Goal: Task Accomplishment & Management: Use online tool/utility

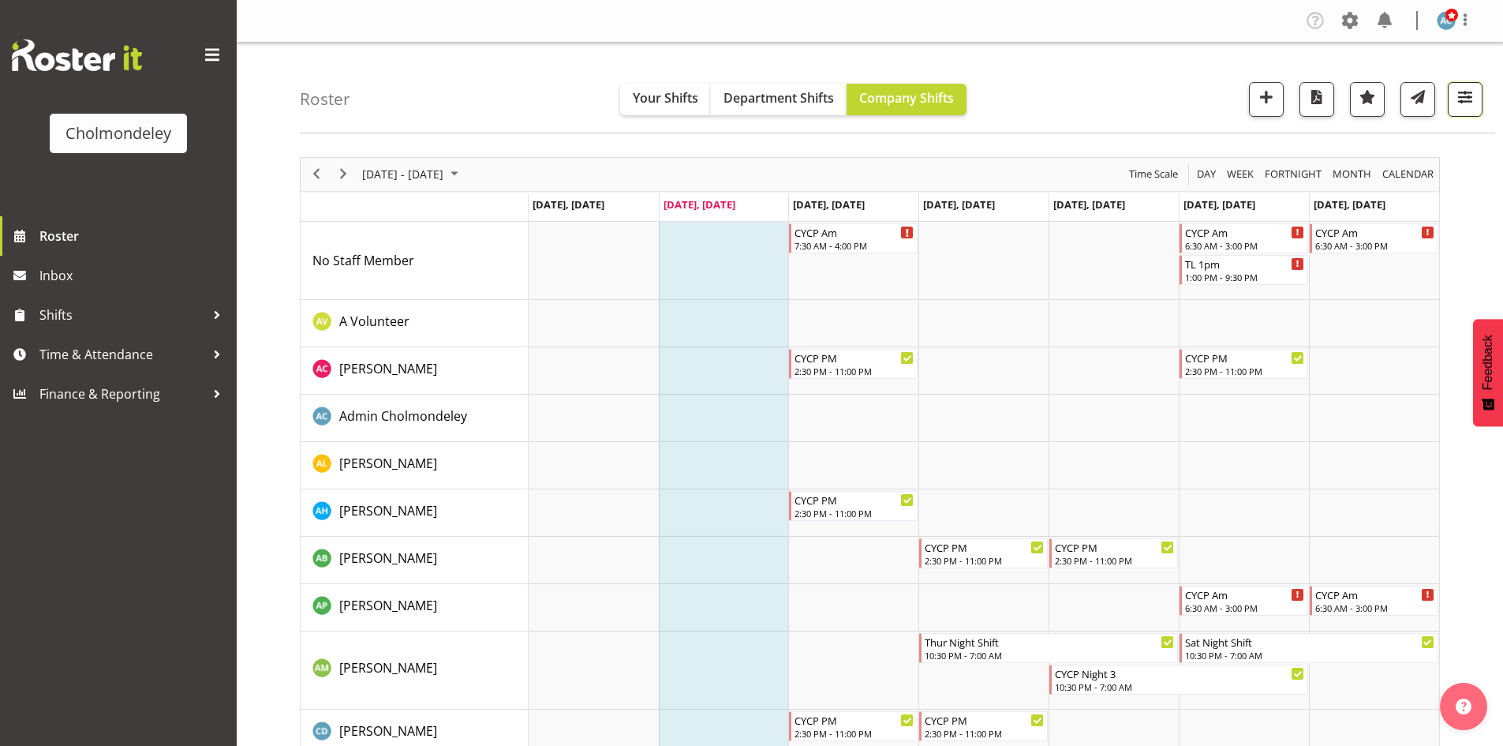
click at [1453, 94] on button "button" at bounding box center [1465, 99] width 35 height 35
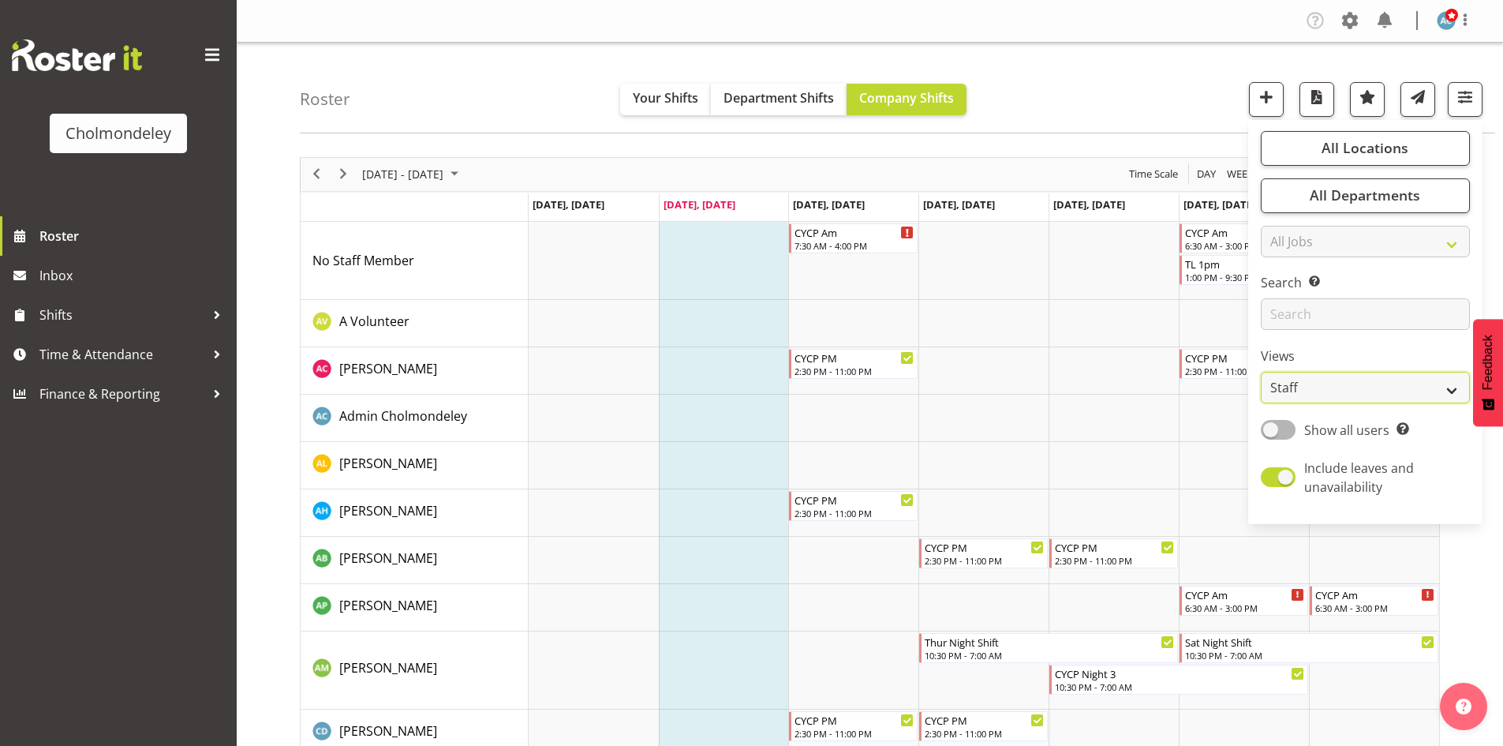
click at [1362, 379] on select "Staff Role Shift - Horizontal Shift - Vertical Staff - Location" at bounding box center [1365, 388] width 209 height 32
select select "shift"
click at [1262, 372] on select "Staff Role Shift - Horizontal Shift - Vertical Staff - Location" at bounding box center [1365, 388] width 209 height 32
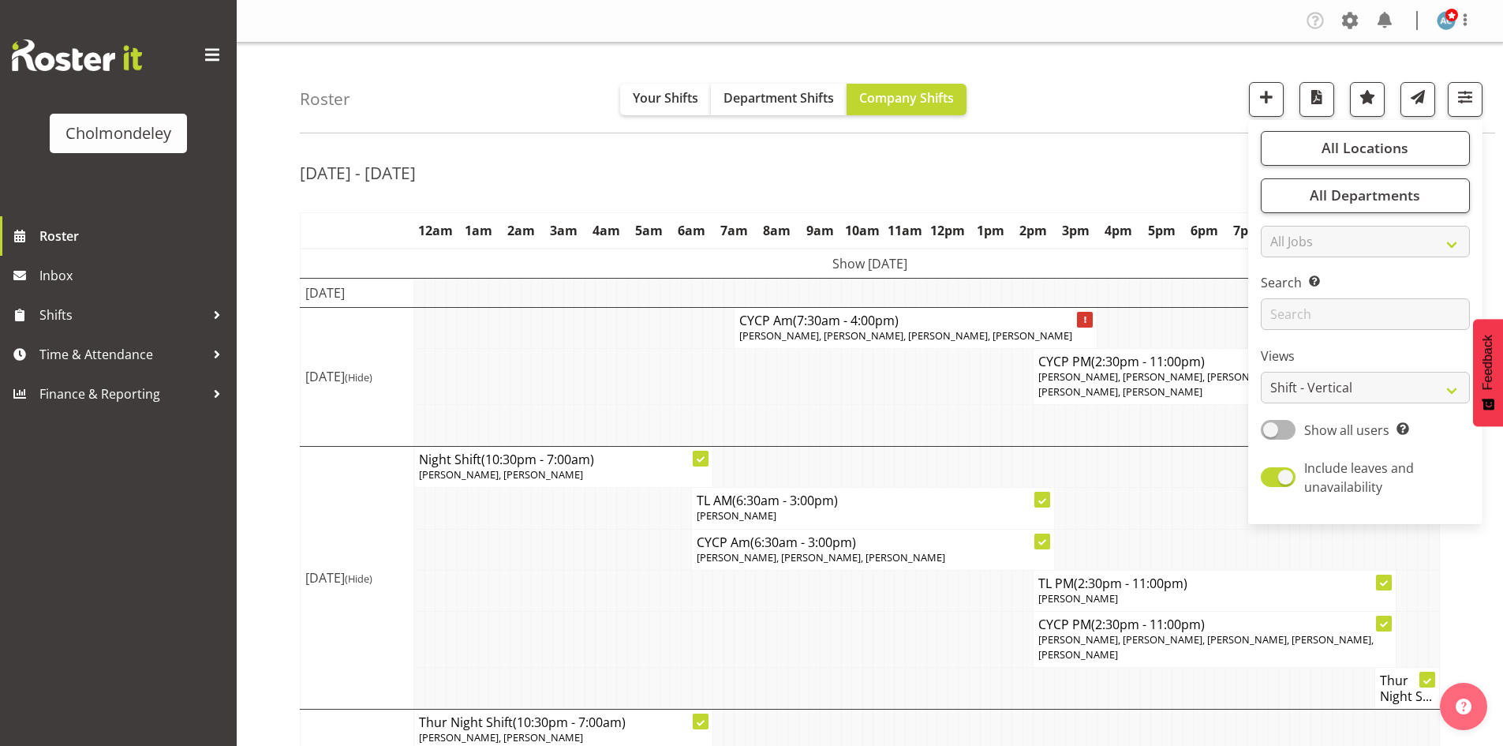
click at [1128, 178] on div "[DATE] - [DATE]" at bounding box center [870, 175] width 1140 height 36
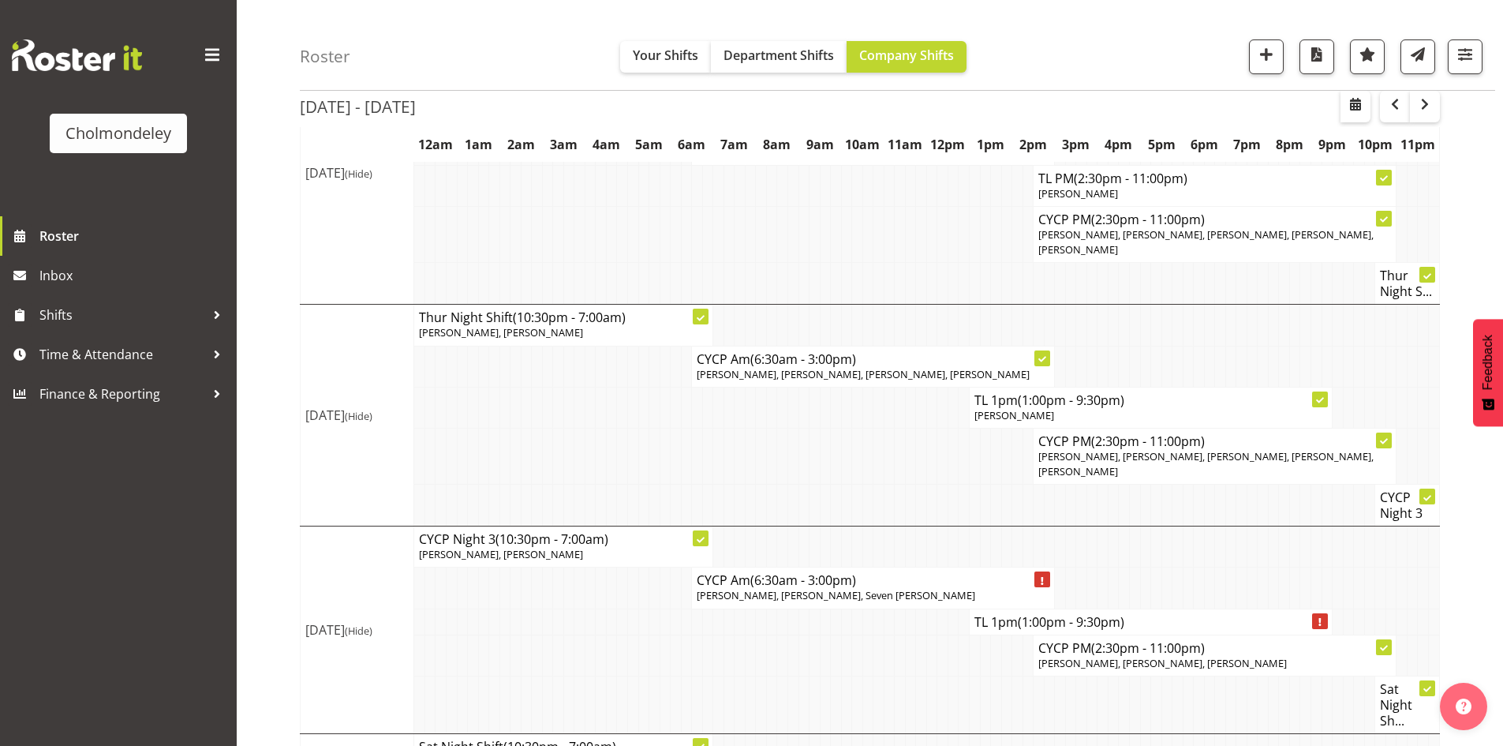
scroll to position [377, 0]
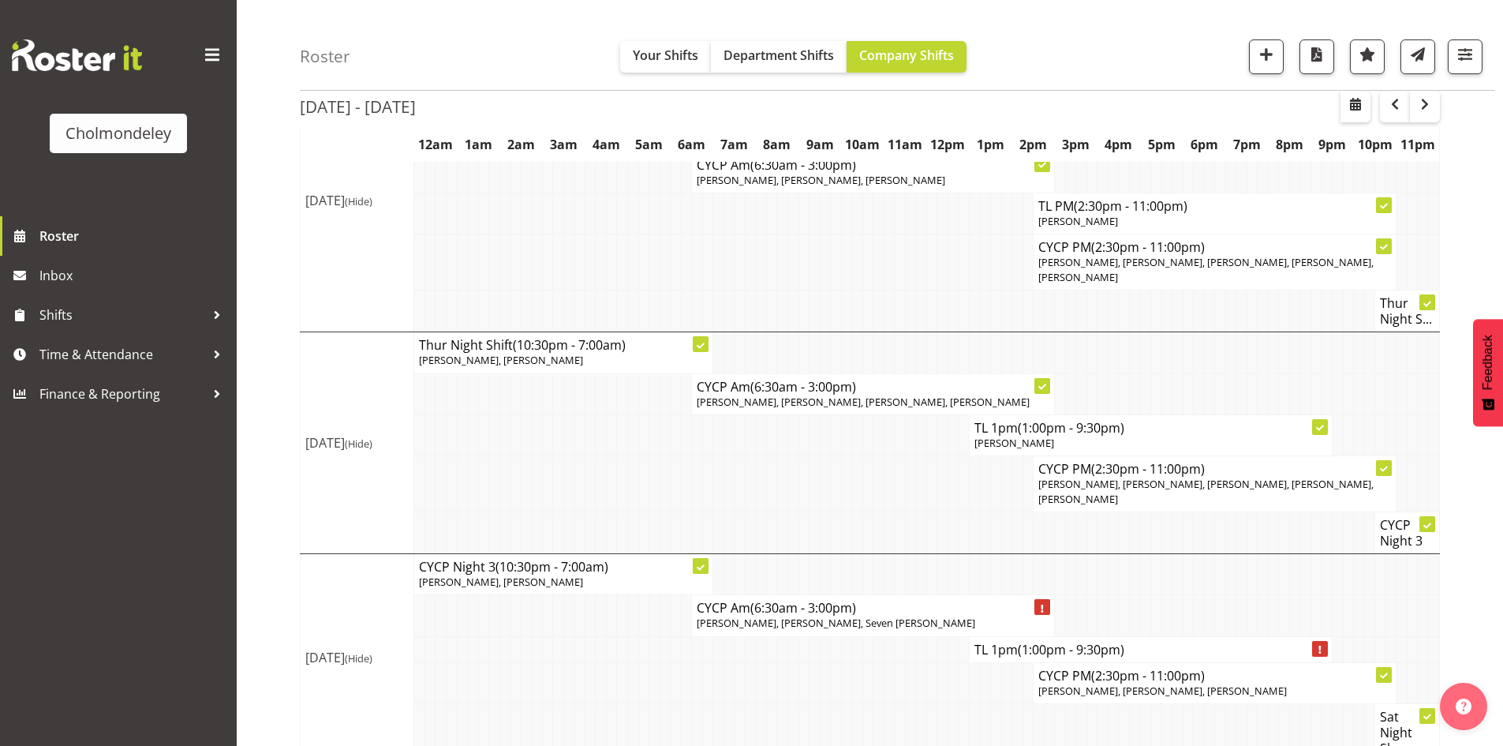
click at [1473, 451] on div "[DATE] - [DATE] [DATE] - [DATE] [DATE] Day Week Fortnight Month calendar Month …" at bounding box center [901, 312] width 1203 height 1088
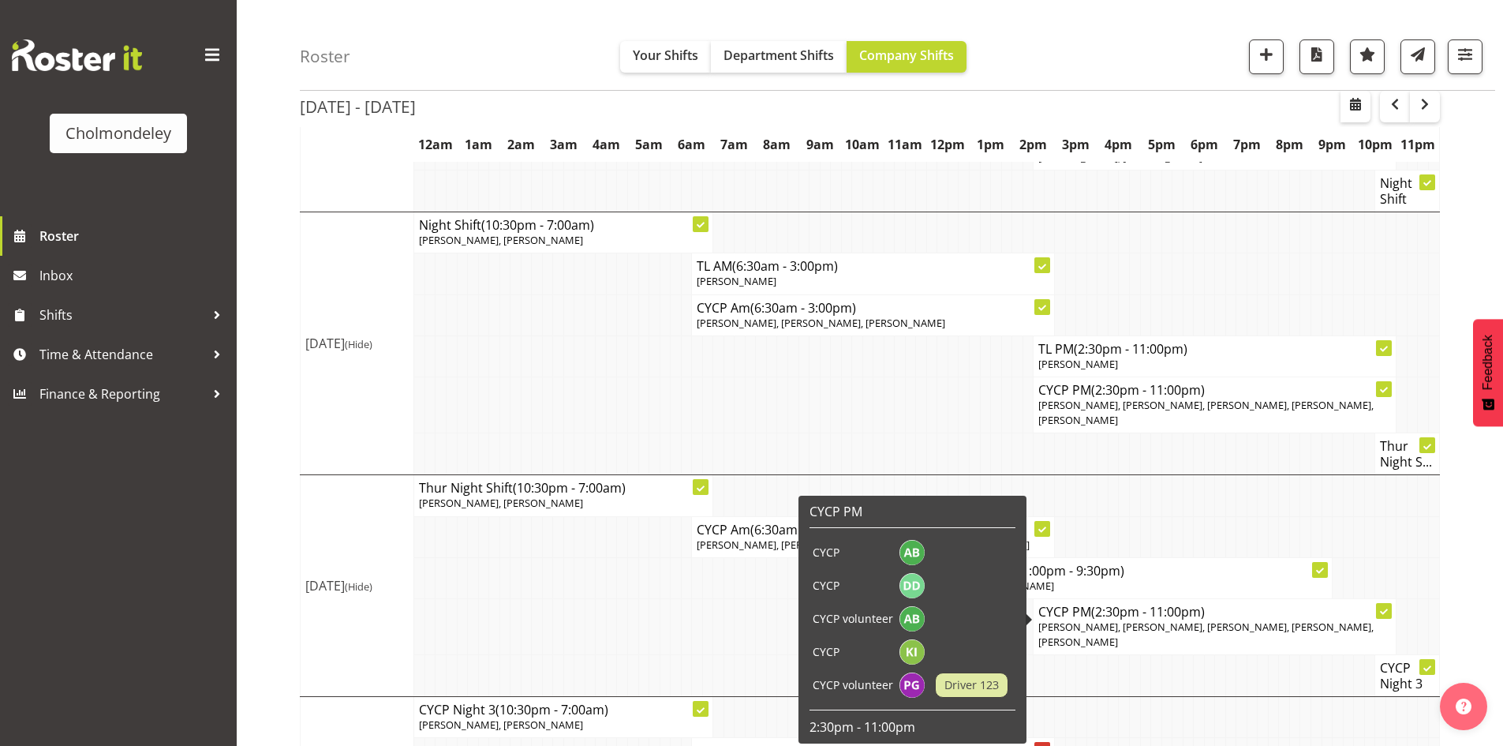
scroll to position [456, 0]
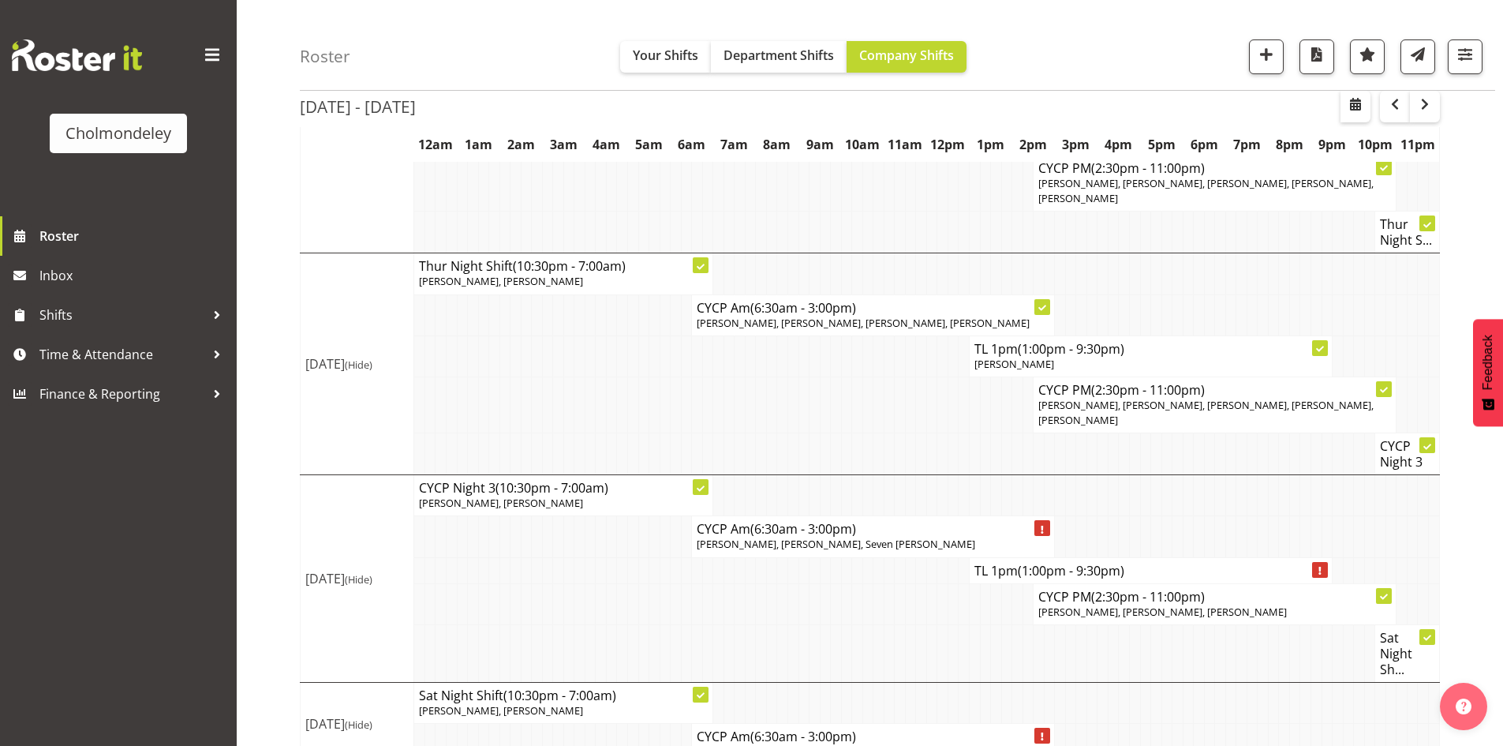
click at [1478, 519] on div "[DATE] - [DATE] [DATE] - [DATE] [DATE] Day Week Fortnight Month calendar Month …" at bounding box center [901, 233] width 1203 height 1088
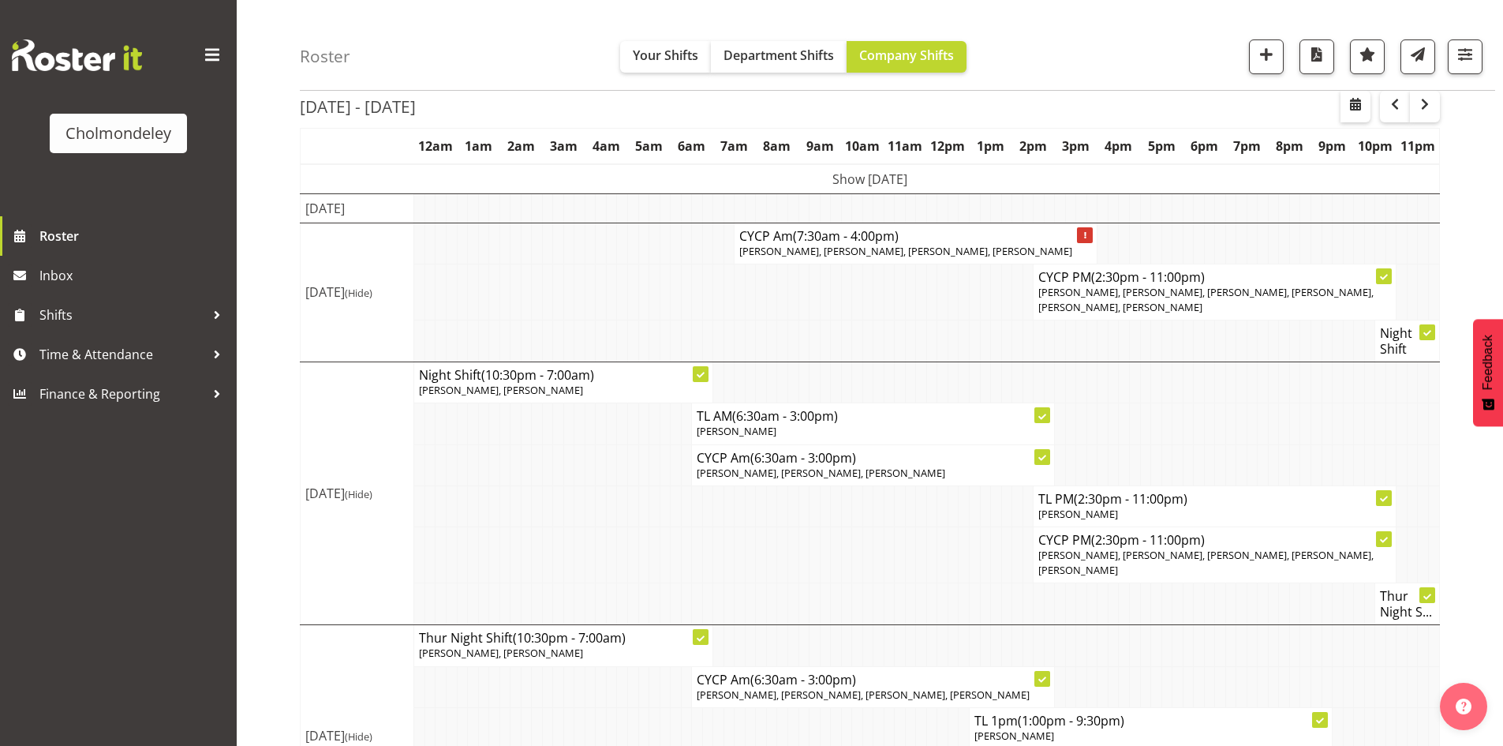
scroll to position [62, 0]
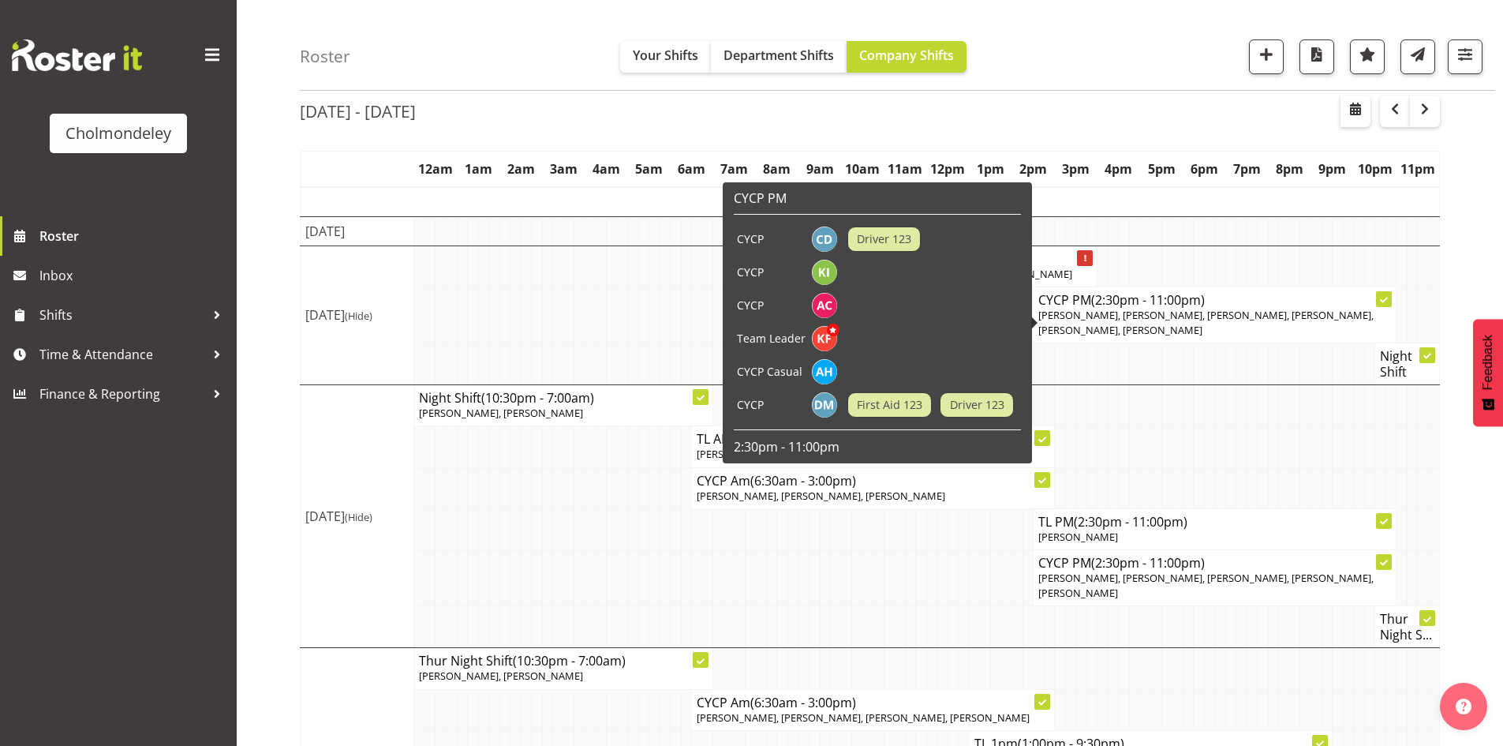
drag, startPoint x: 1456, startPoint y: 271, endPoint x: 1450, endPoint y: 277, distance: 8.4
click at [1456, 274] on div "[DATE] - [DATE] [DATE] - [DATE] [DATE] Day Week Fortnight Month calendar Month …" at bounding box center [901, 628] width 1203 height 1088
click at [1470, 296] on div "[DATE] - [DATE] [DATE] - [DATE] [DATE] Day Week Fortnight Month calendar Month …" at bounding box center [901, 628] width 1203 height 1088
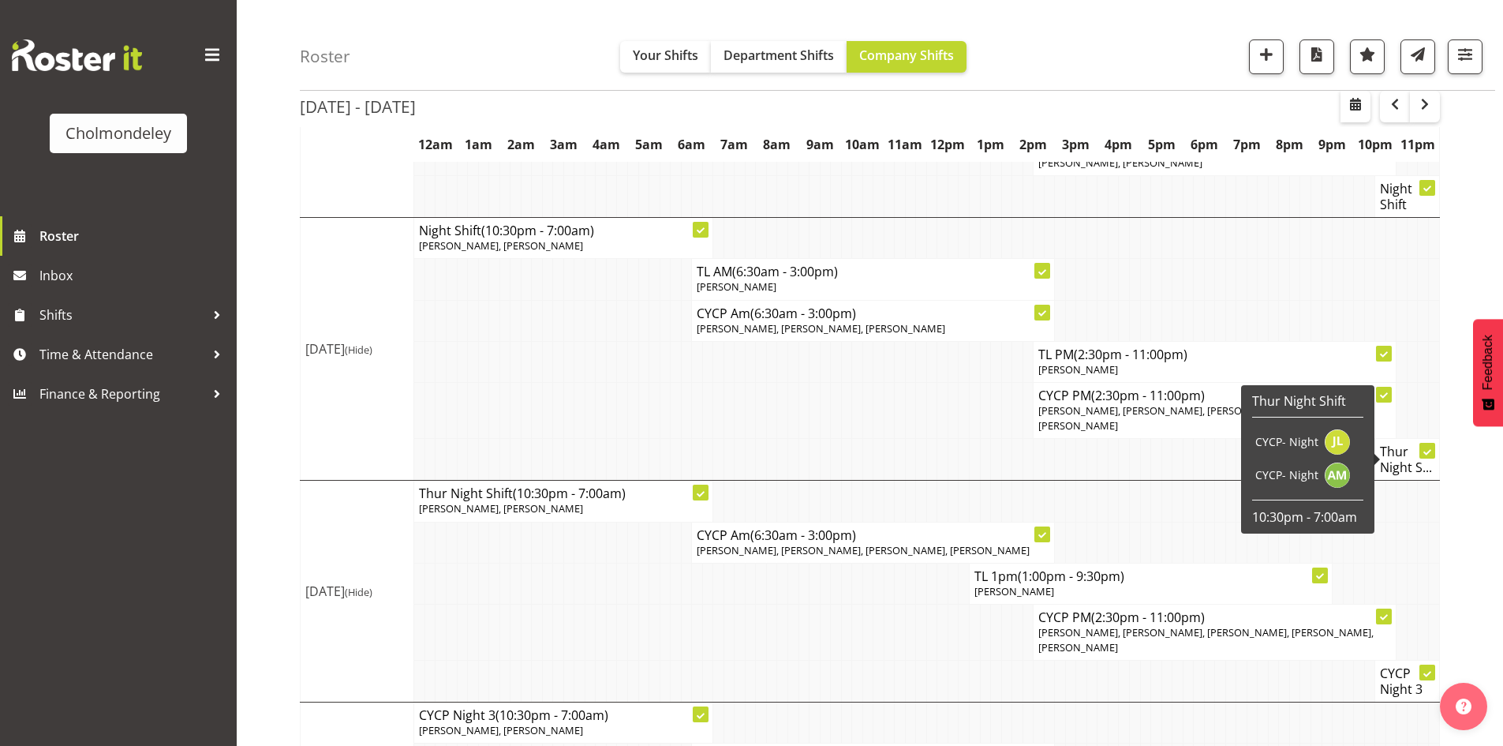
scroll to position [219, 0]
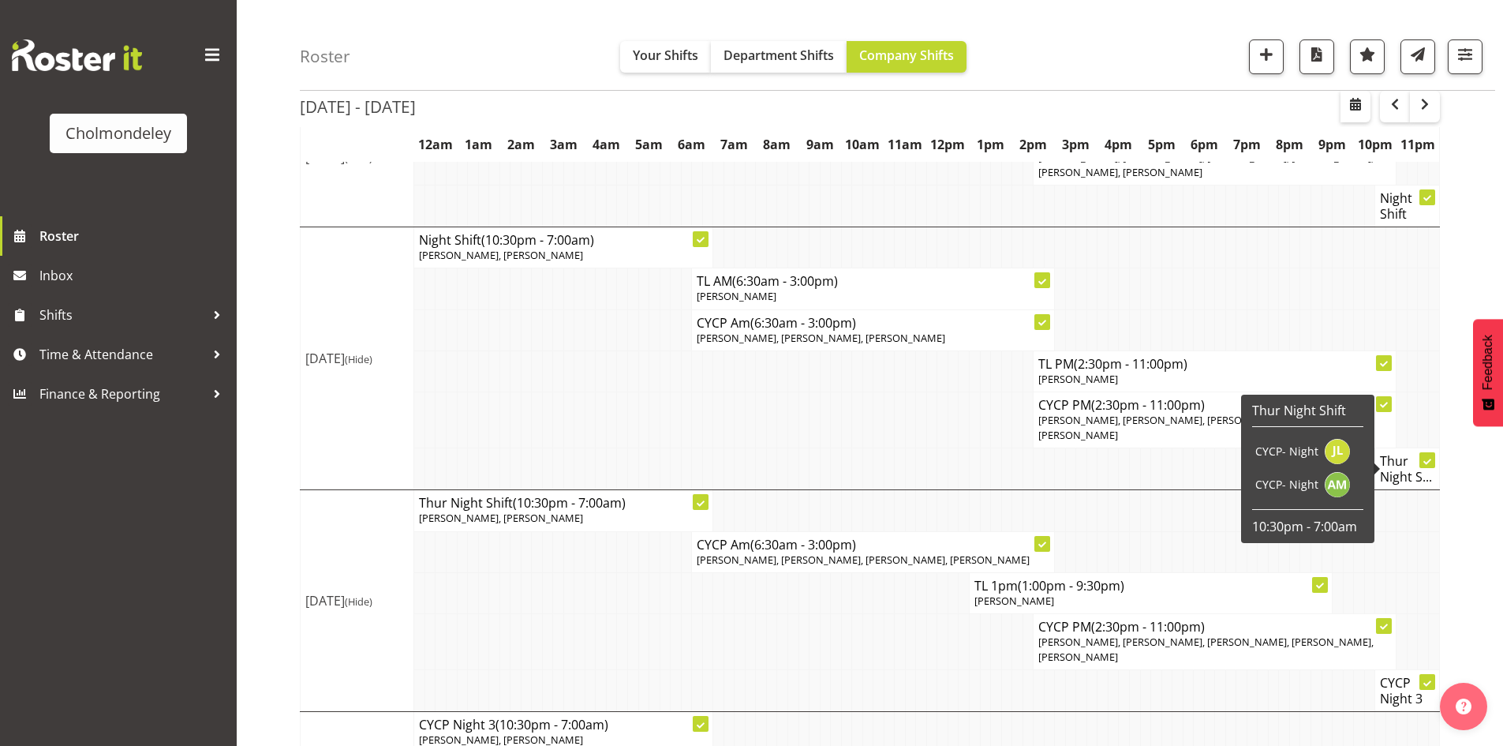
click at [1467, 437] on div "[DATE] - [DATE] [DATE] - [DATE] [DATE] Day Week Fortnight Month calendar Month …" at bounding box center [901, 470] width 1203 height 1088
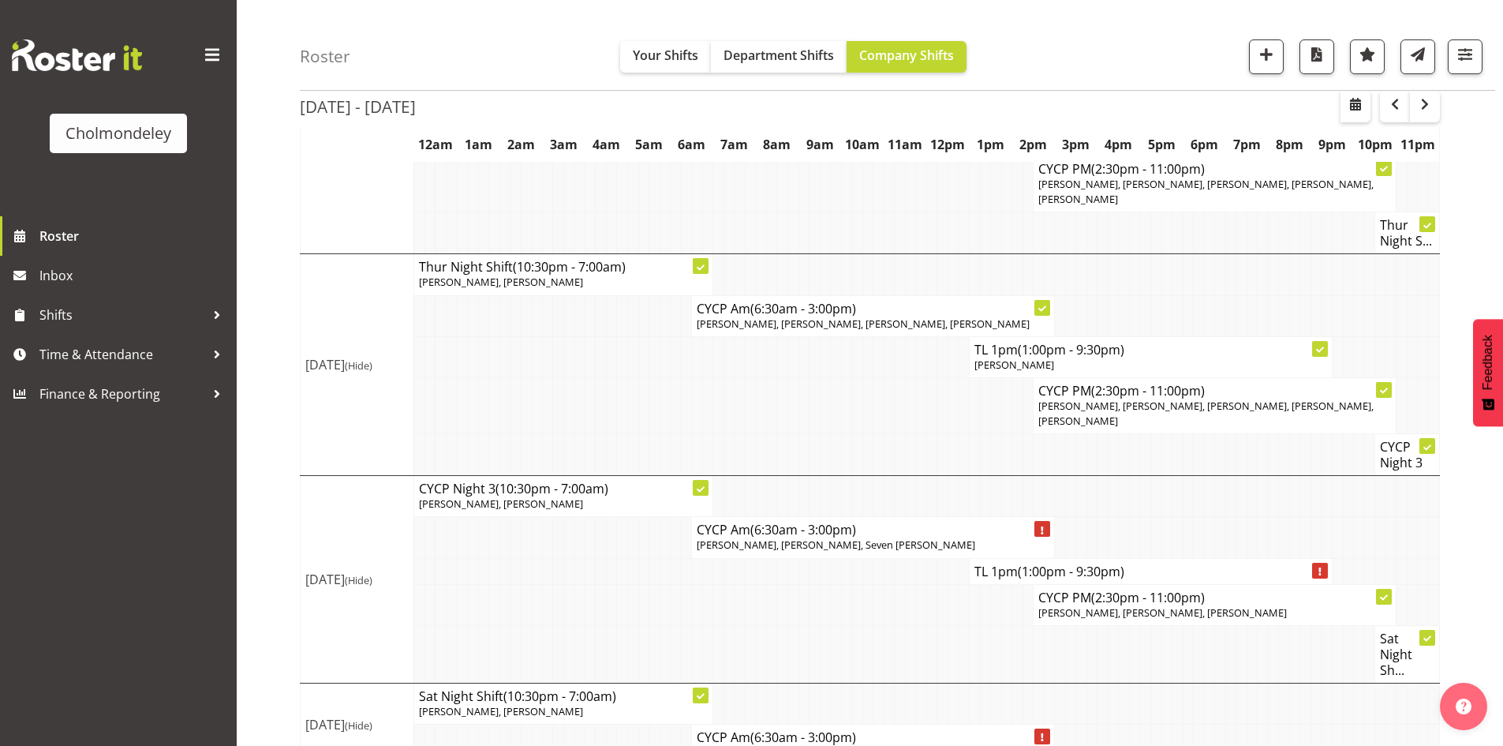
scroll to position [456, 0]
click at [1453, 473] on div "[DATE] - [DATE] [DATE] - [DATE] [DATE] Day Week Fortnight Month calendar Month …" at bounding box center [901, 233] width 1203 height 1088
click at [1461, 486] on div "[DATE] - [DATE] [DATE] - [DATE] [DATE] Day Week Fortnight Month calendar Month …" at bounding box center [901, 233] width 1203 height 1088
click at [1437, 500] on tbody "Show [DATE] [DATE] Show [DATE] [DATE] Show [DATE] [DATE] (Hide) CYCP Am (7:30am…" at bounding box center [870, 278] width 1139 height 972
click at [1464, 540] on div "[DATE] - [DATE] [DATE] - [DATE] [DATE] Day Week Fortnight Month calendar Month …" at bounding box center [901, 233] width 1203 height 1088
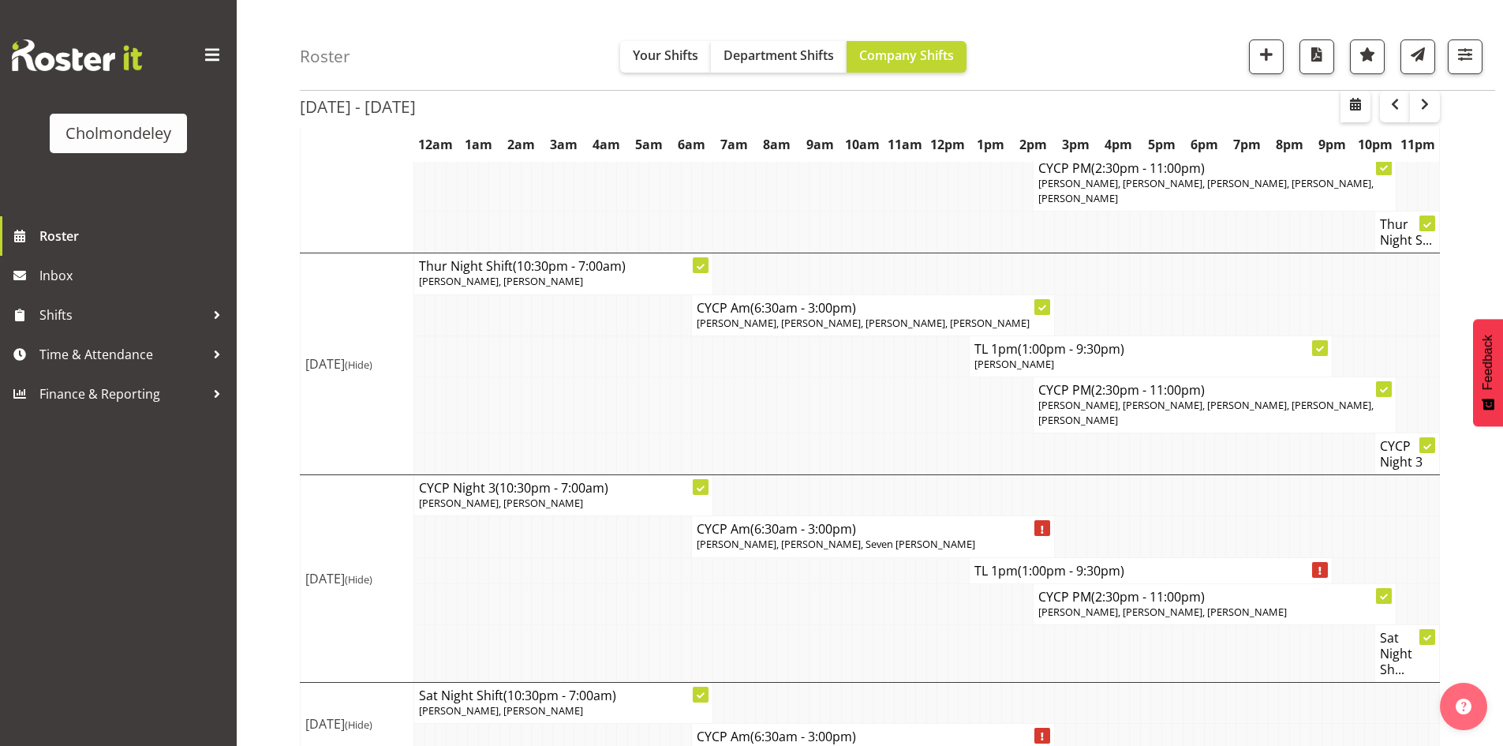
click at [1456, 479] on div "[DATE] - [DATE] [DATE] - [DATE] [DATE] Day Week Fortnight Month calendar Month …" at bounding box center [901, 233] width 1203 height 1088
click at [1487, 495] on div "[DATE] - [DATE] [DATE] - [DATE] [DATE] Day Week Fortnight Month calendar Month …" at bounding box center [901, 233] width 1203 height 1088
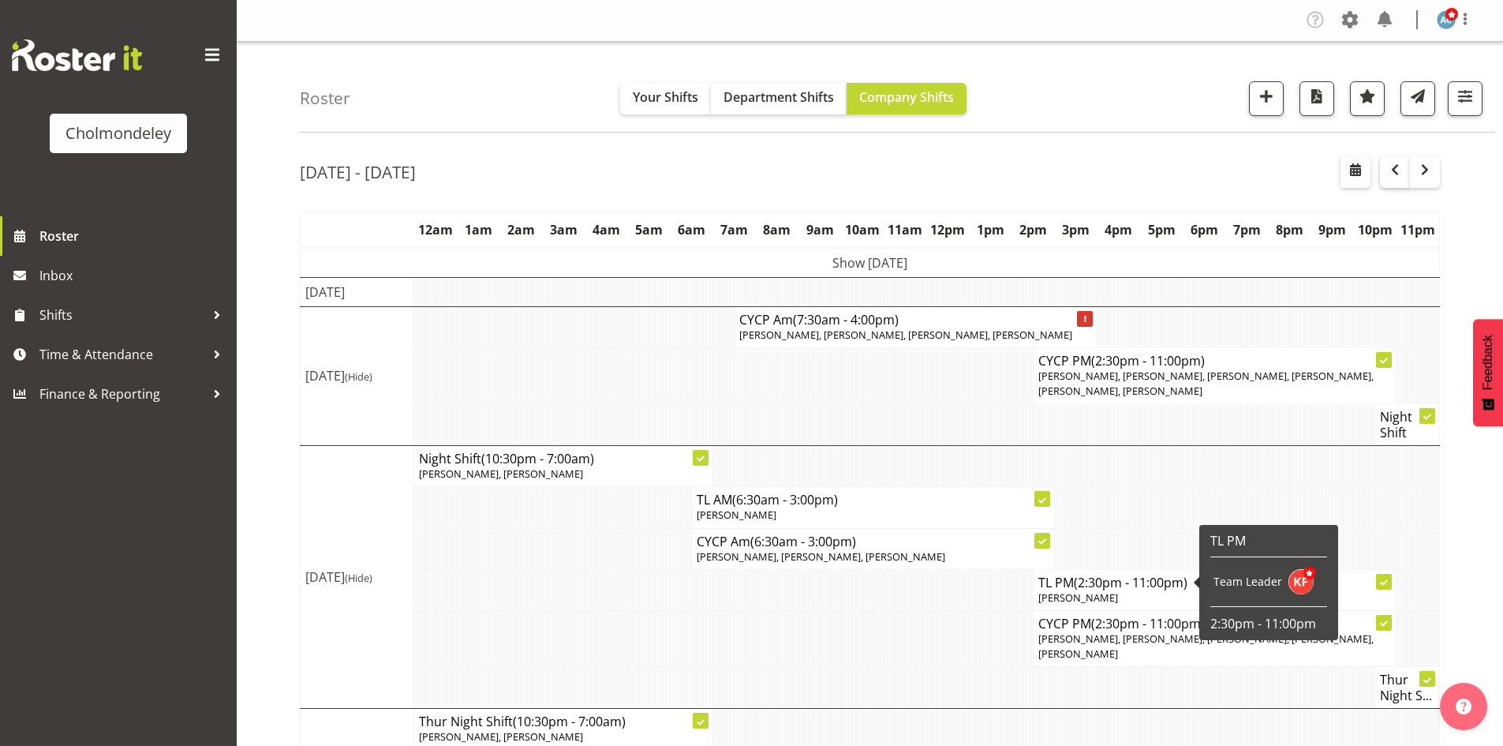
scroll to position [0, 0]
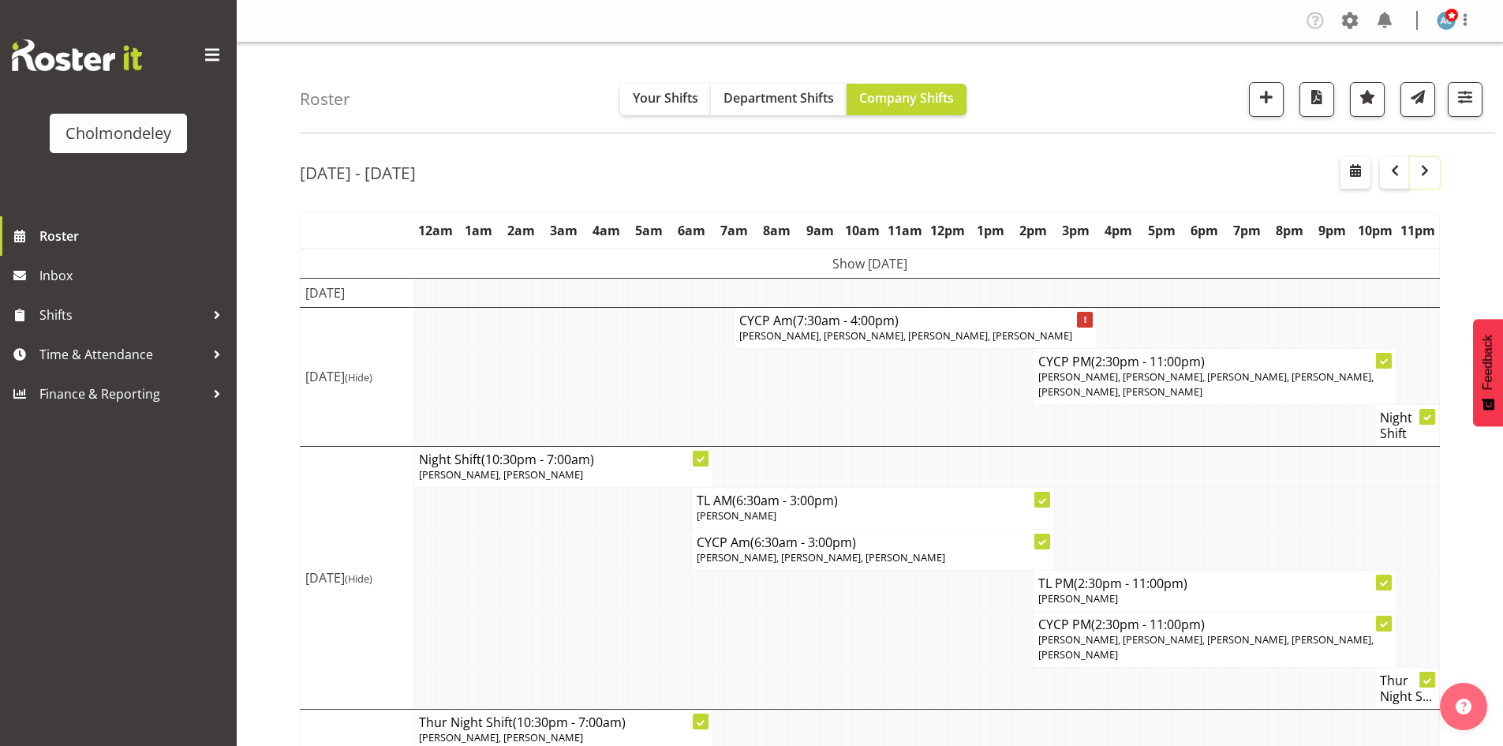
click at [1415, 168] on span "button" at bounding box center [1424, 170] width 19 height 19
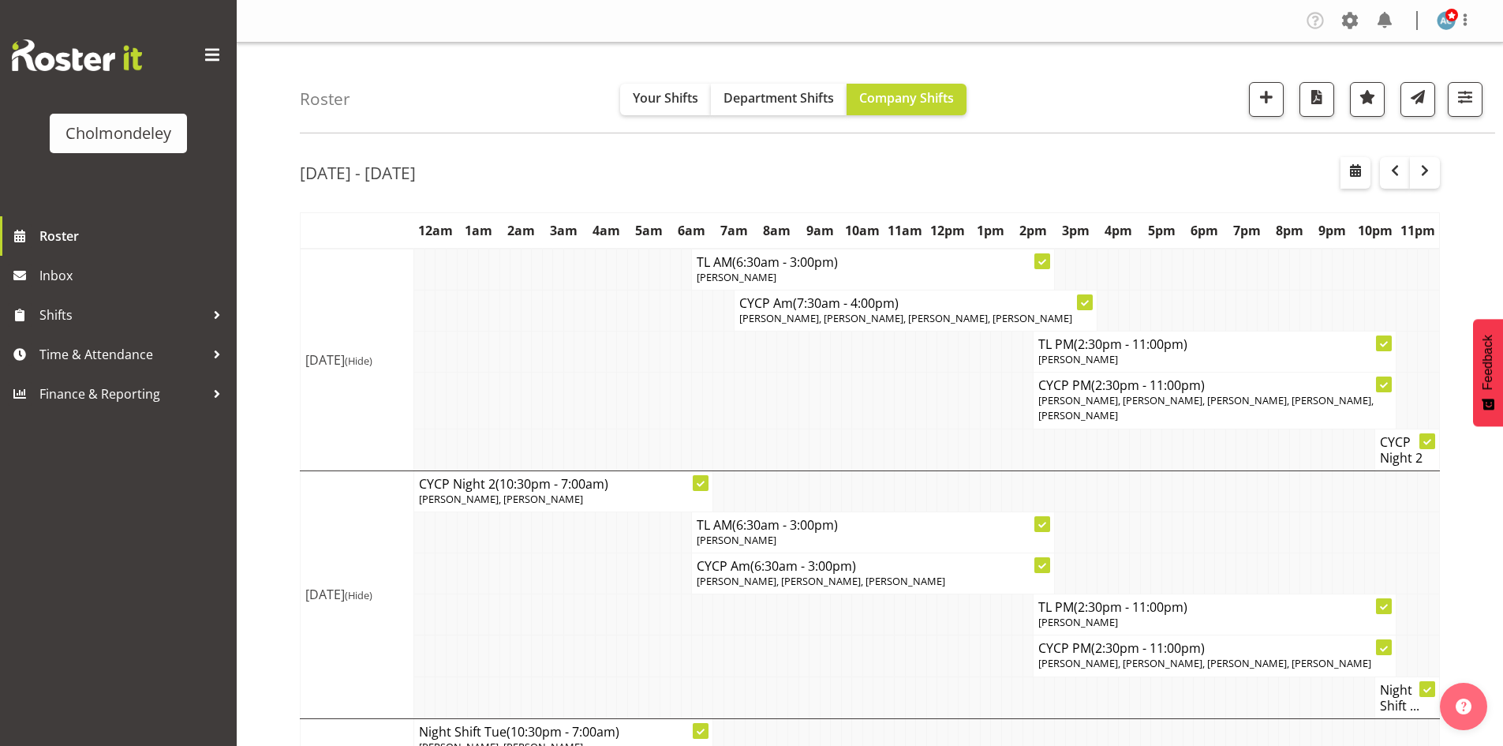
click at [1400, 185] on button "button" at bounding box center [1395, 173] width 30 height 32
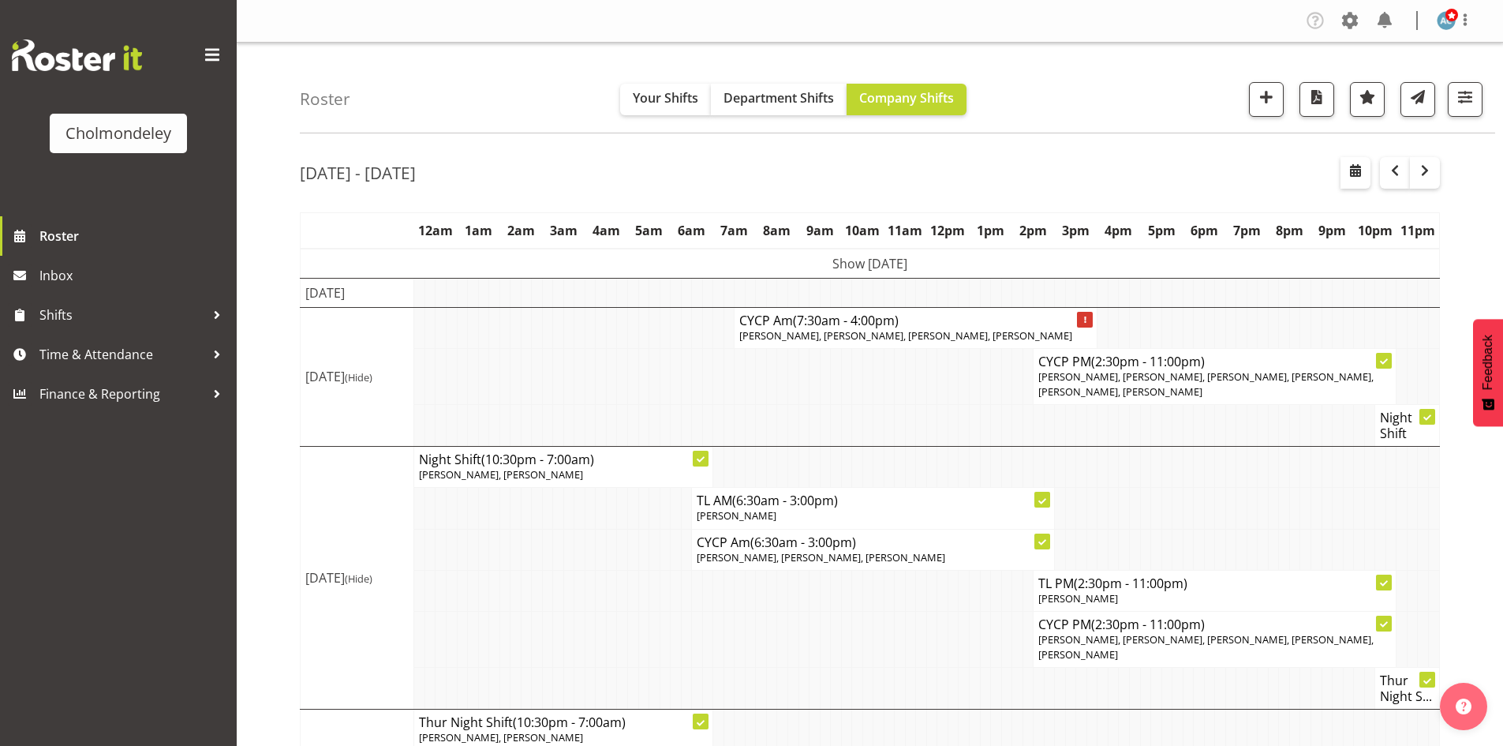
click at [1467, 477] on div "[DATE] - [DATE] [DATE] - [DATE] [DATE] Day Week Fortnight Month calendar Month …" at bounding box center [901, 689] width 1203 height 1088
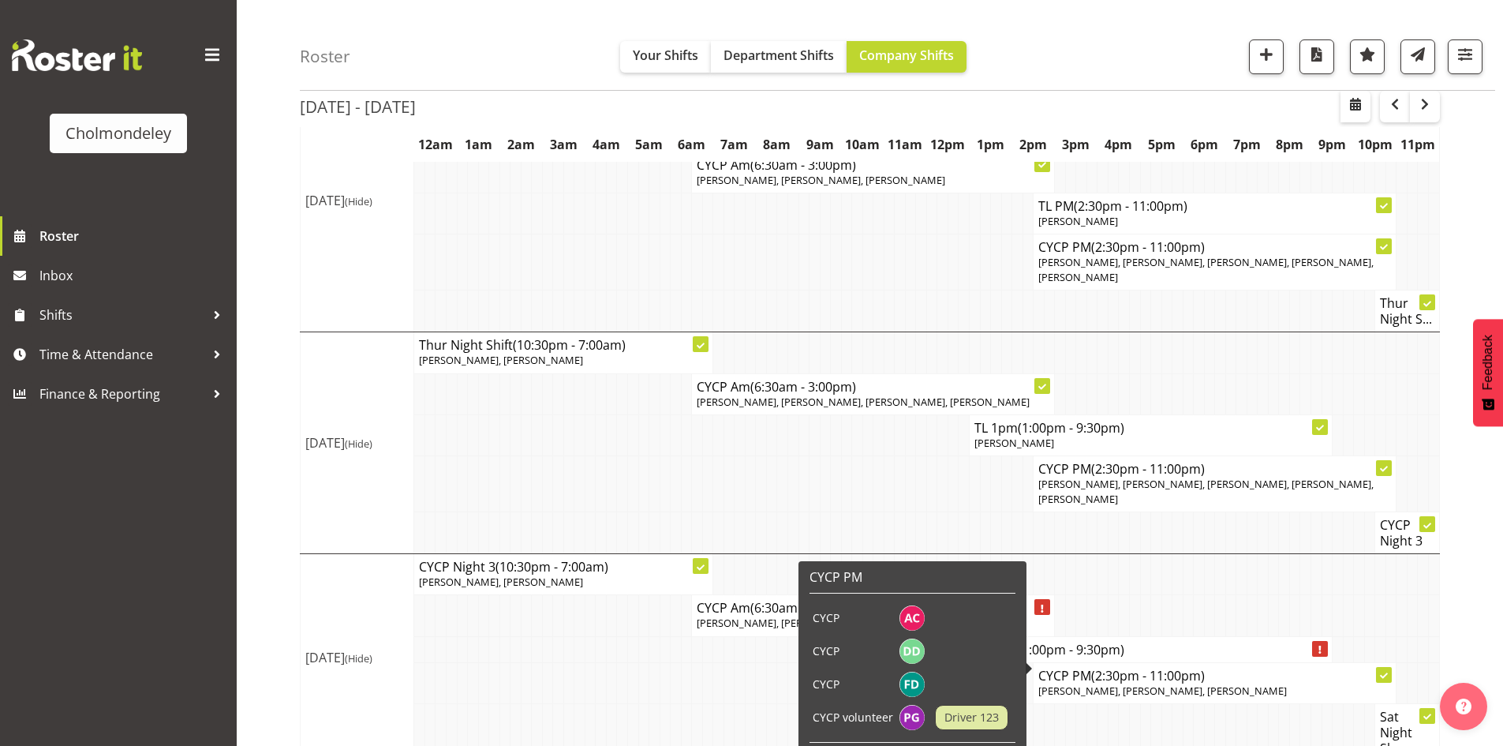
scroll to position [456, 0]
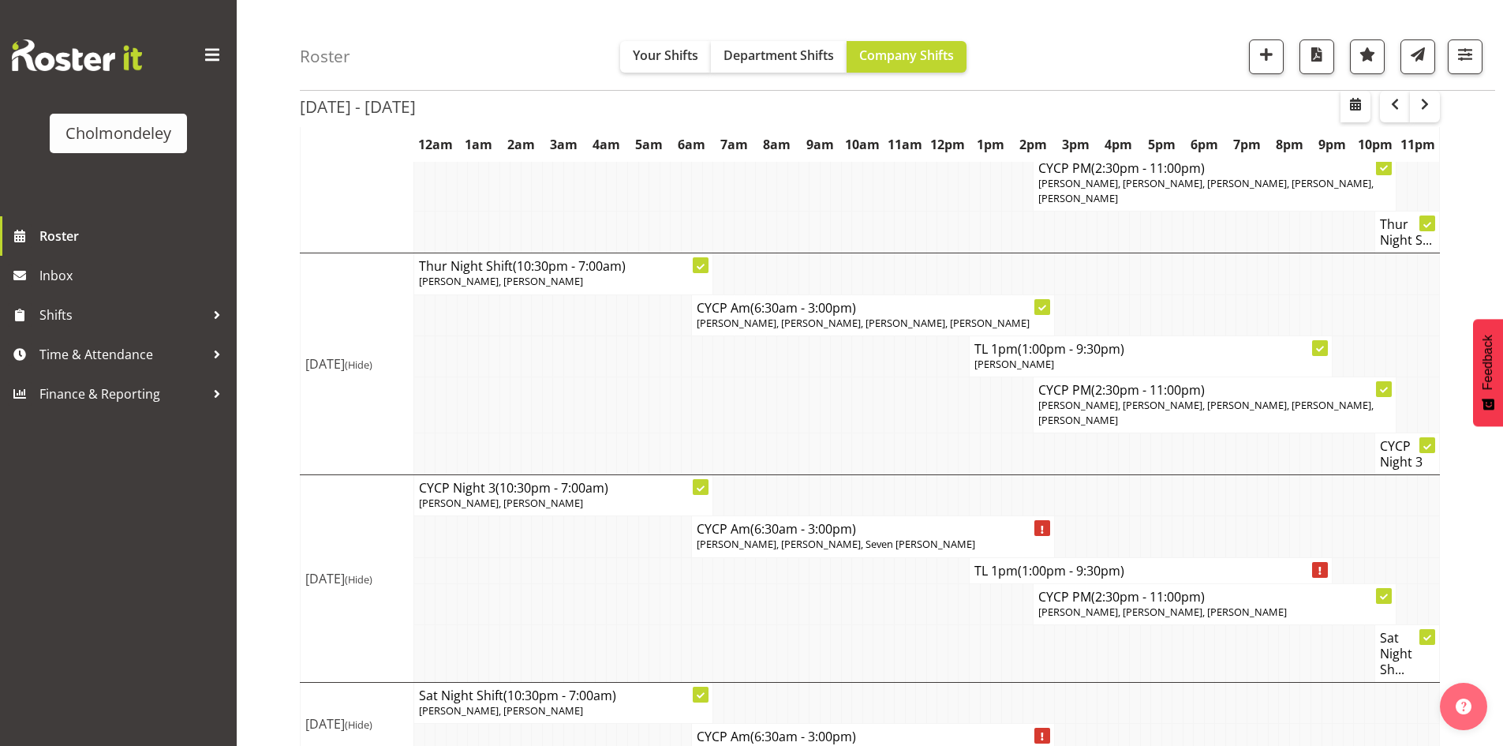
click at [1471, 473] on div "[DATE] - [DATE] [DATE] - [DATE] [DATE] Day Week Fortnight Month calendar Month …" at bounding box center [901, 233] width 1203 height 1088
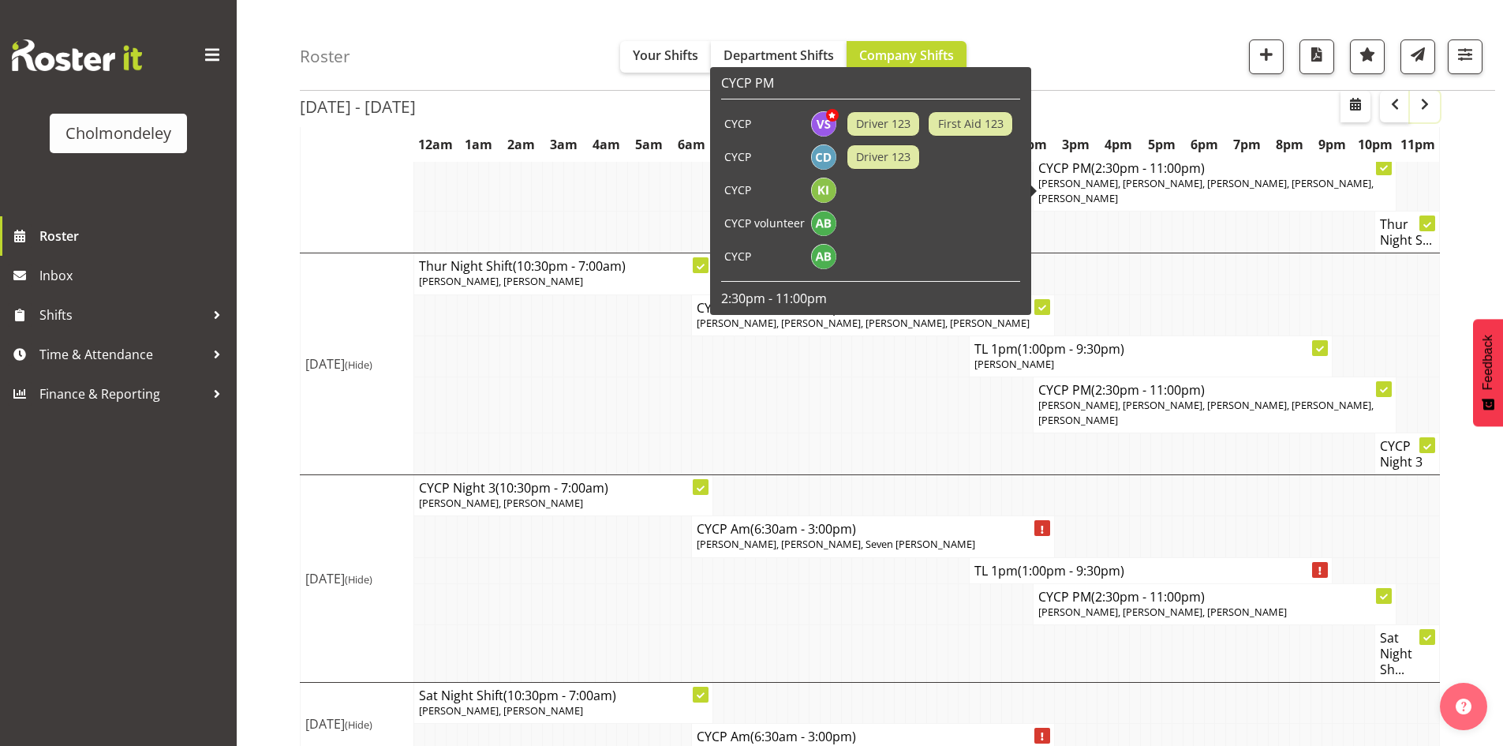
click at [1411, 100] on button "button" at bounding box center [1425, 107] width 30 height 32
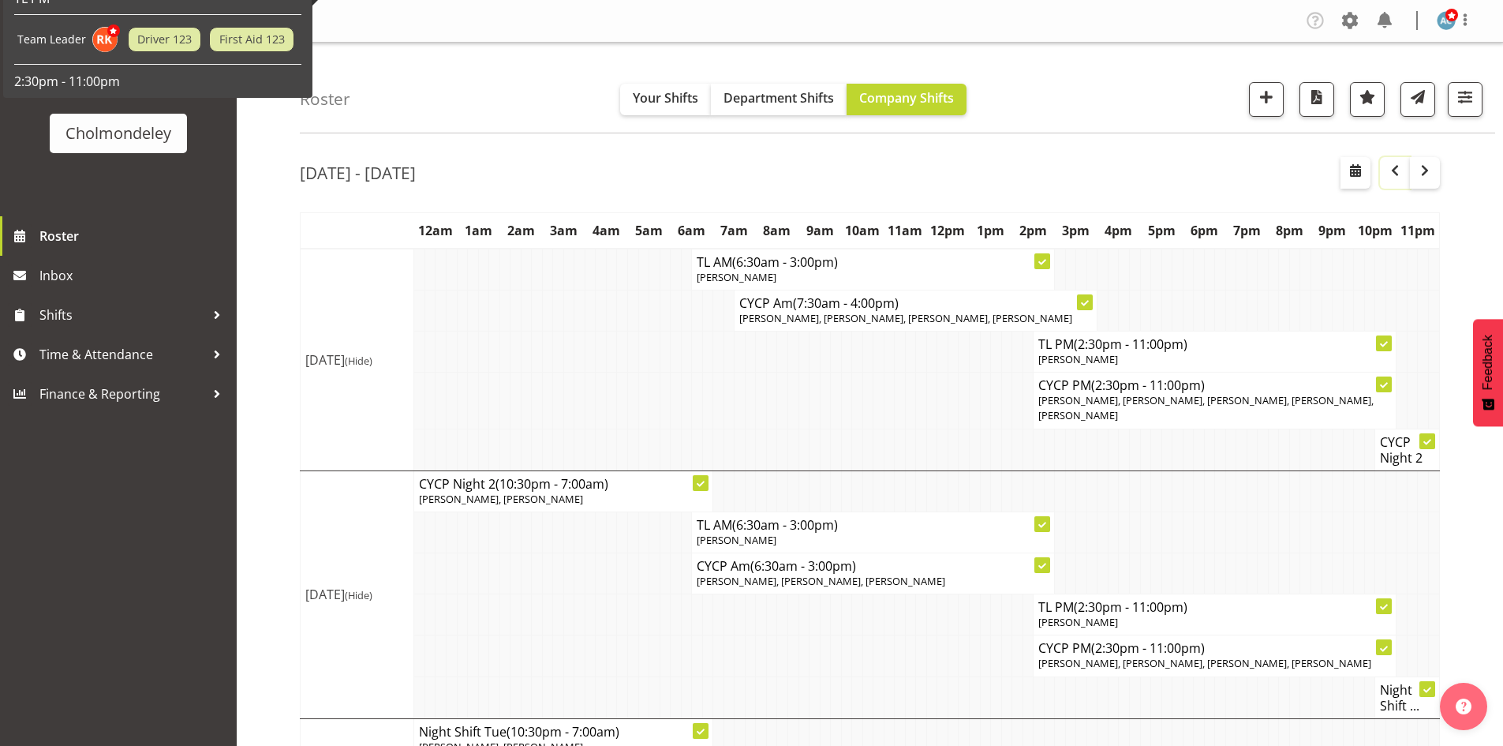
click at [1396, 175] on span "button" at bounding box center [1394, 170] width 19 height 19
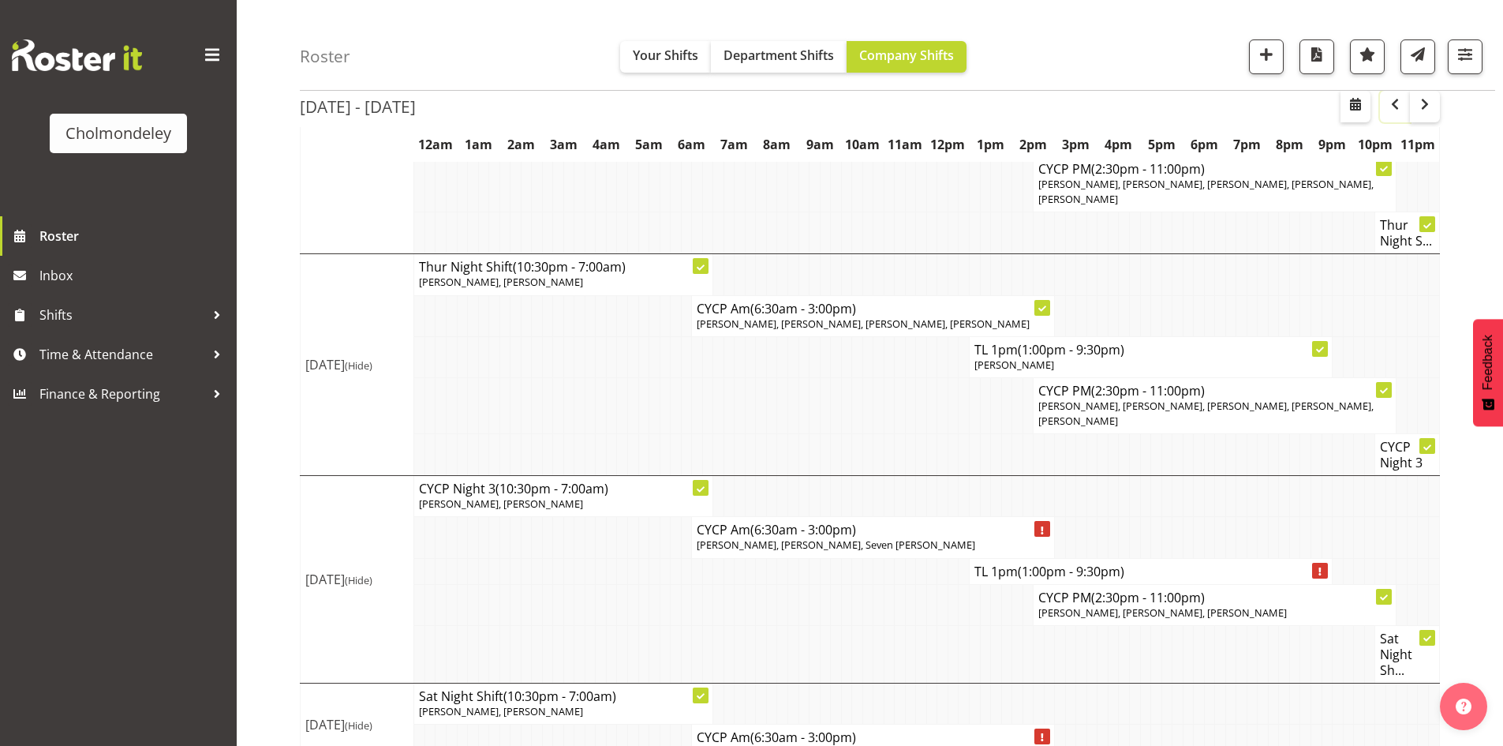
scroll to position [456, 0]
drag, startPoint x: 1447, startPoint y: 219, endPoint x: 1416, endPoint y: 300, distance: 86.9
drag, startPoint x: 1416, startPoint y: 300, endPoint x: 1460, endPoint y: 249, distance: 67.2
click at [1460, 249] on div "[DATE] - [DATE] [DATE] - [DATE] [DATE] Day Week Fortnight Month calendar Month …" at bounding box center [901, 233] width 1203 height 1088
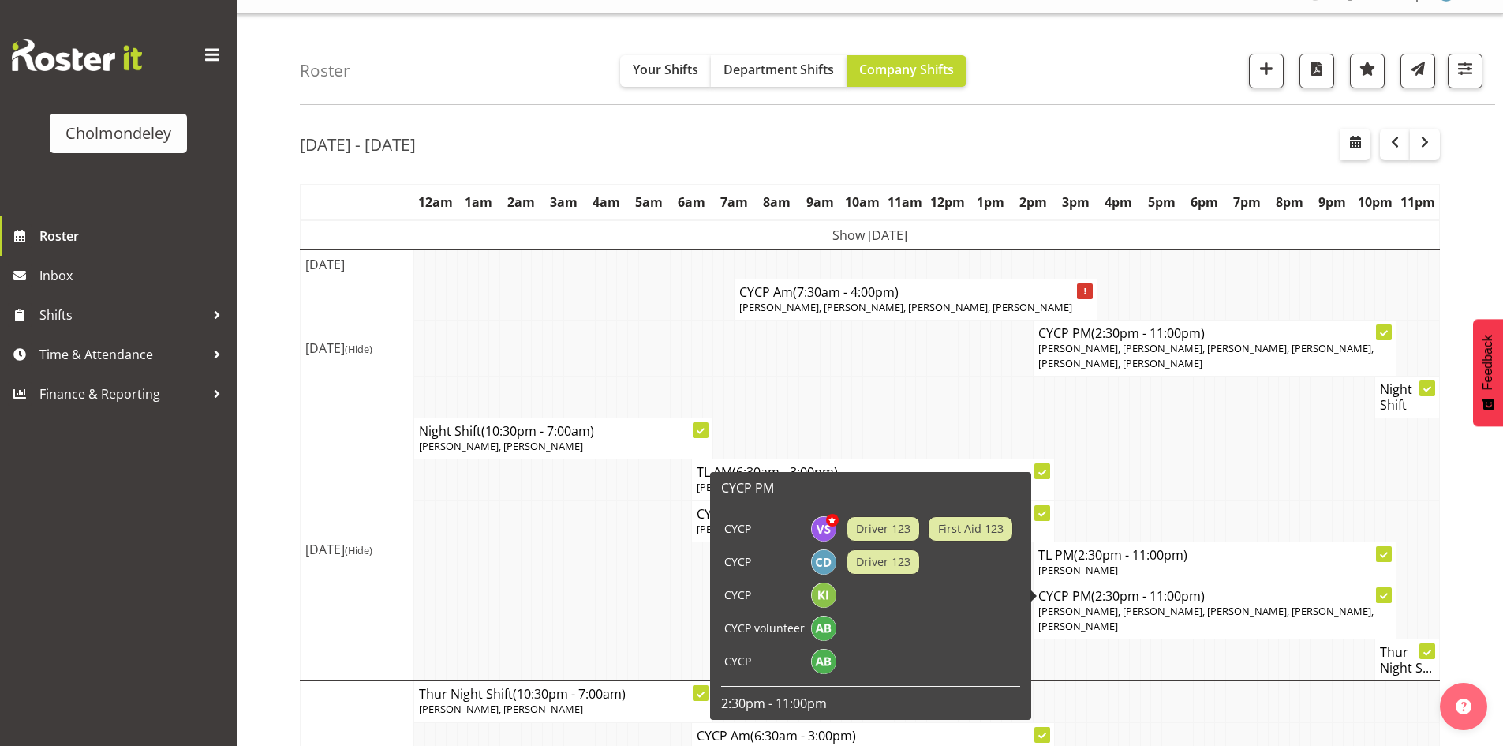
scroll to position [0, 0]
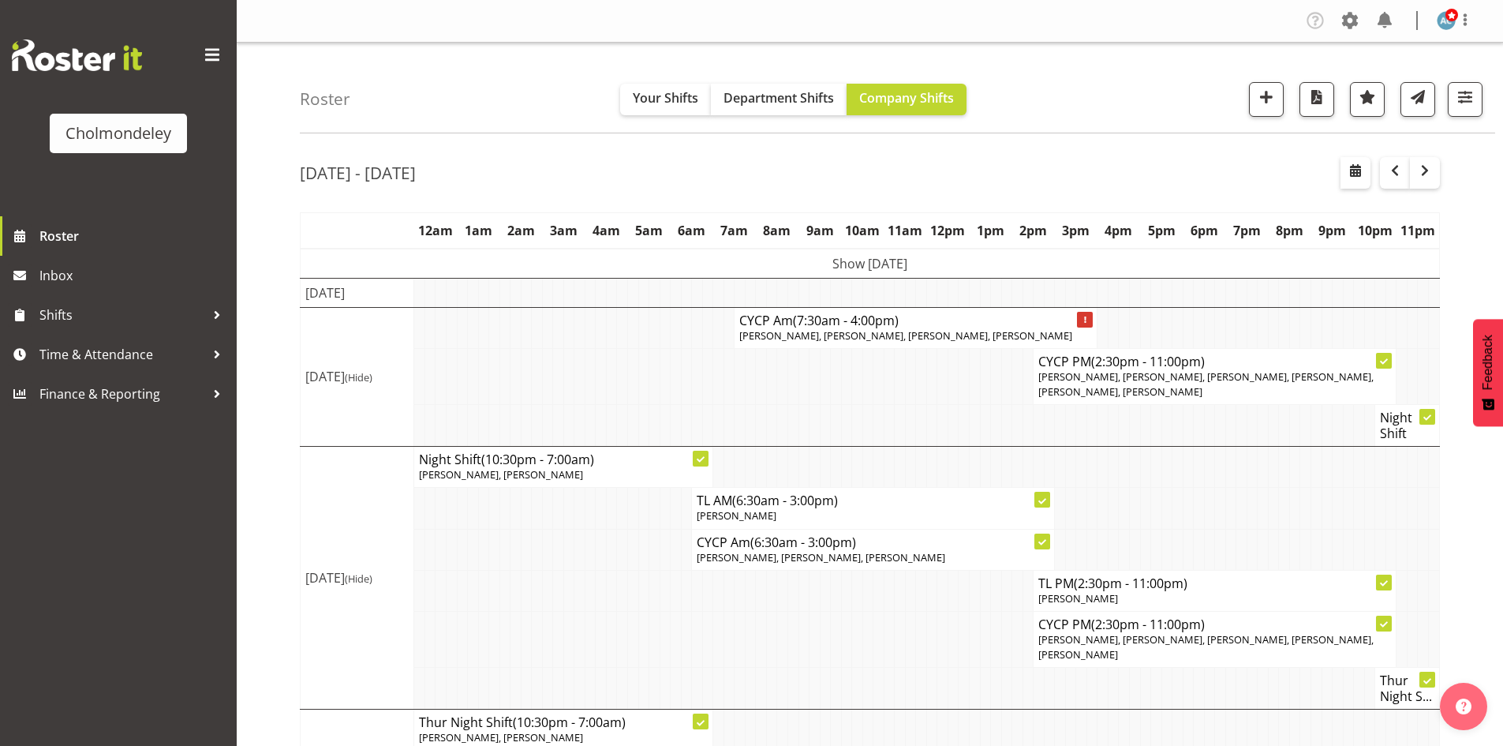
click at [1476, 519] on div "[DATE] - [DATE] [DATE] - [DATE] [DATE] Day Week Fortnight Month calendar Month …" at bounding box center [901, 689] width 1203 height 1088
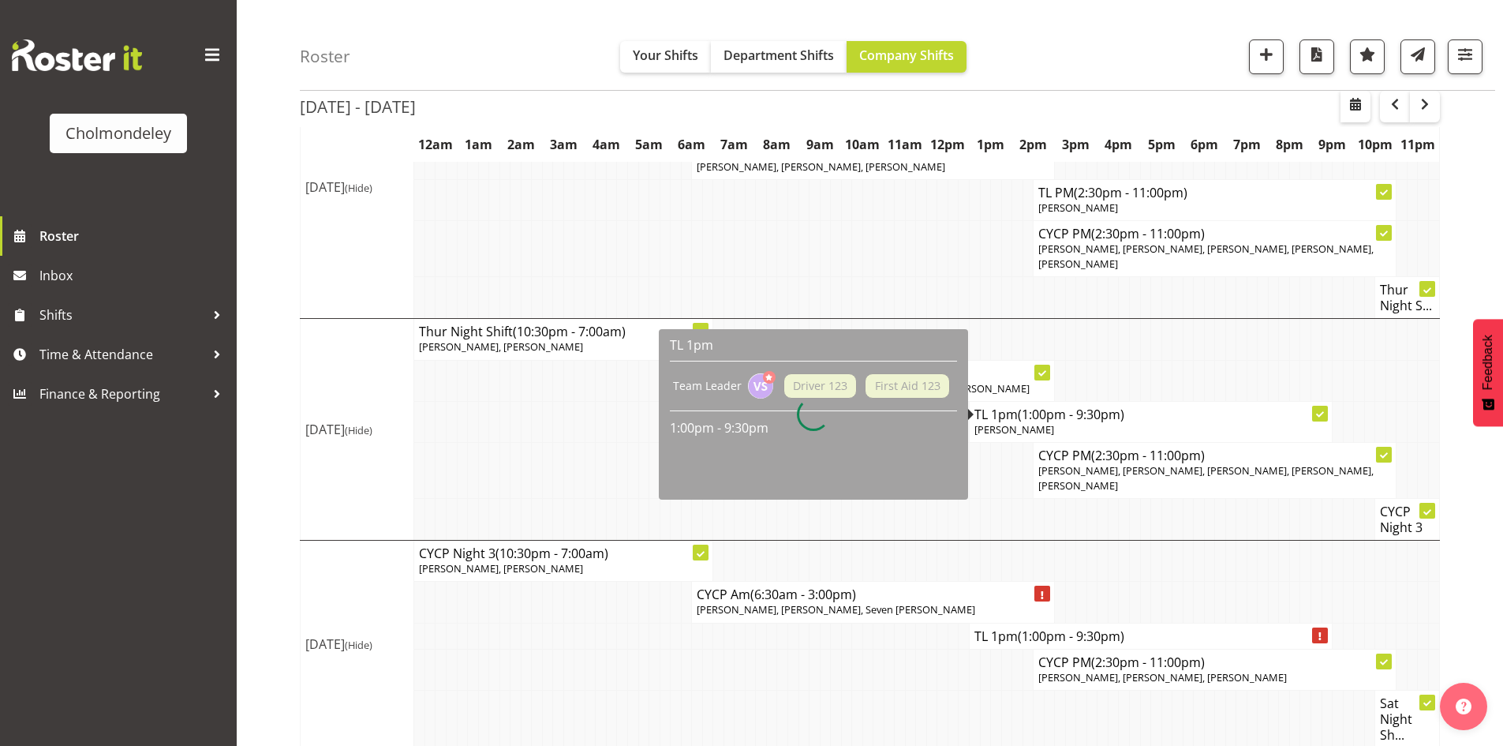
scroll to position [394, 0]
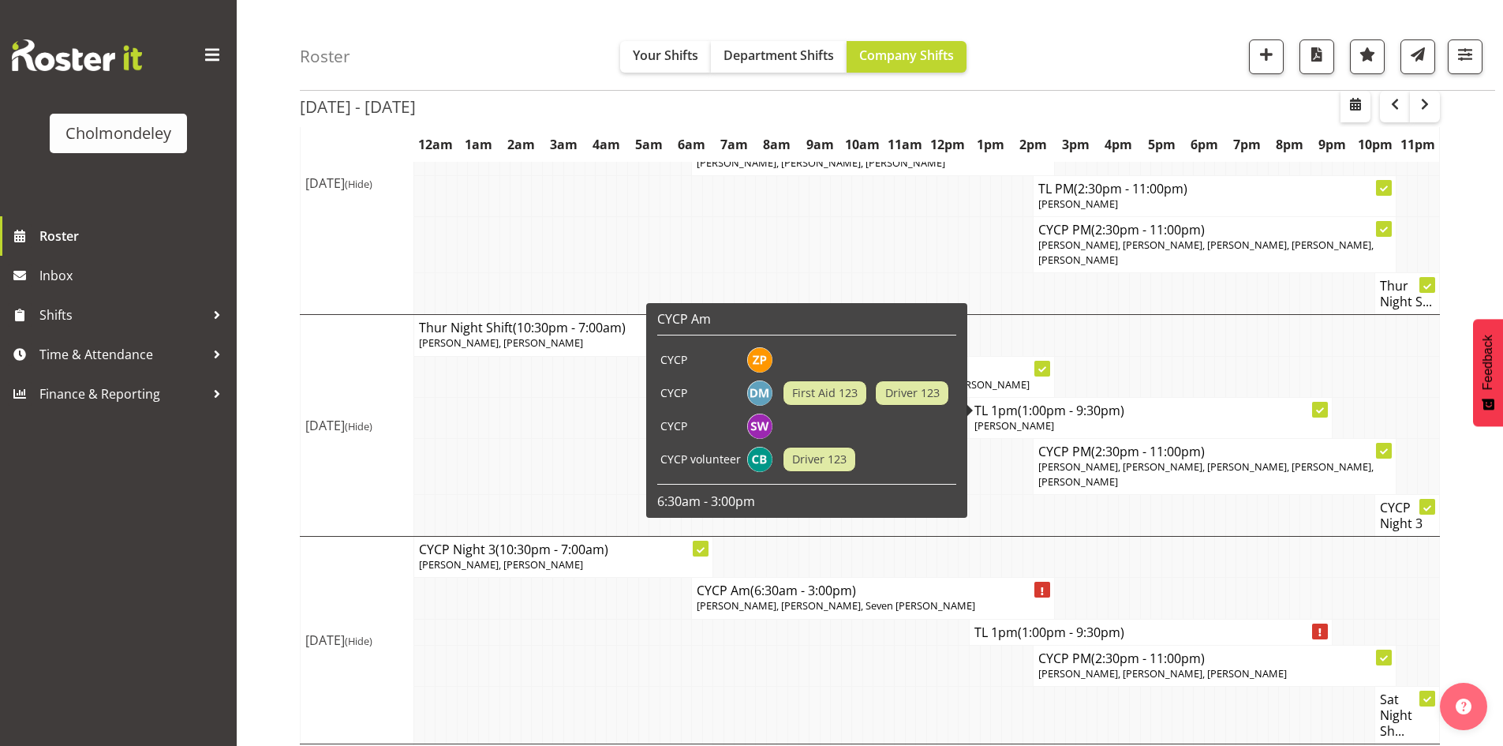
click at [1456, 572] on div "[DATE] - [DATE] [DATE] - [DATE] [DATE] Day Week Fortnight Month calendar Month …" at bounding box center [901, 295] width 1203 height 1088
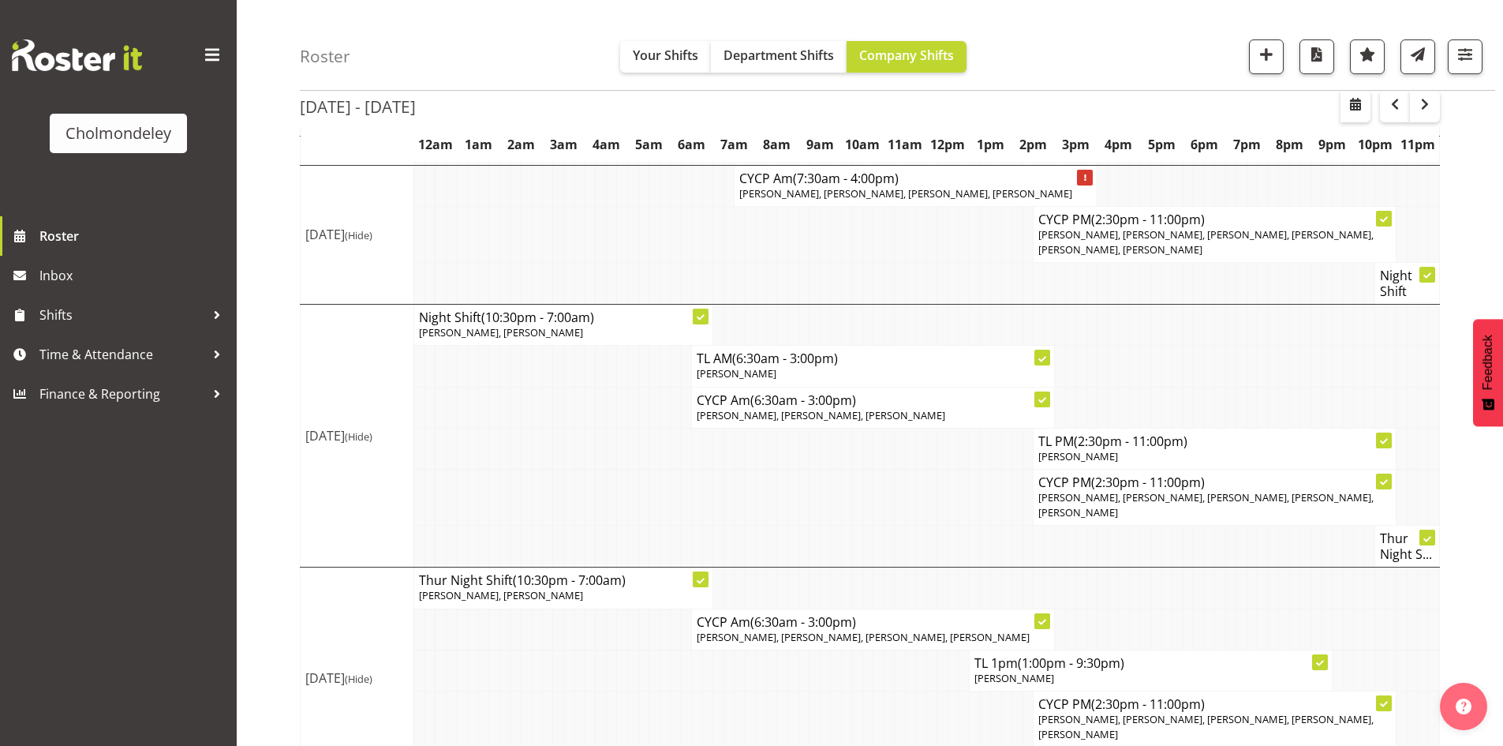
scroll to position [140, 0]
click at [1393, 109] on span "button" at bounding box center [1394, 104] width 19 height 19
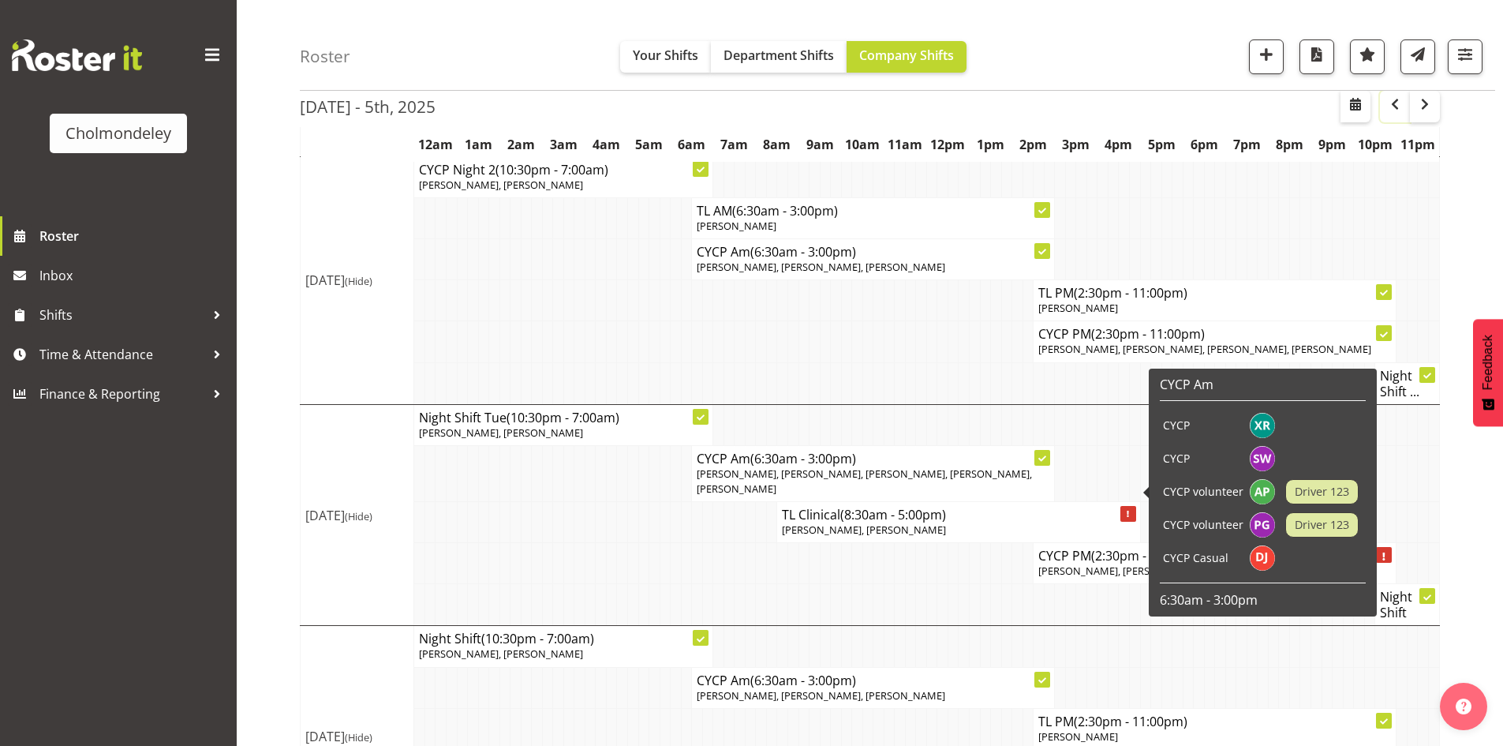
scroll to position [473, 0]
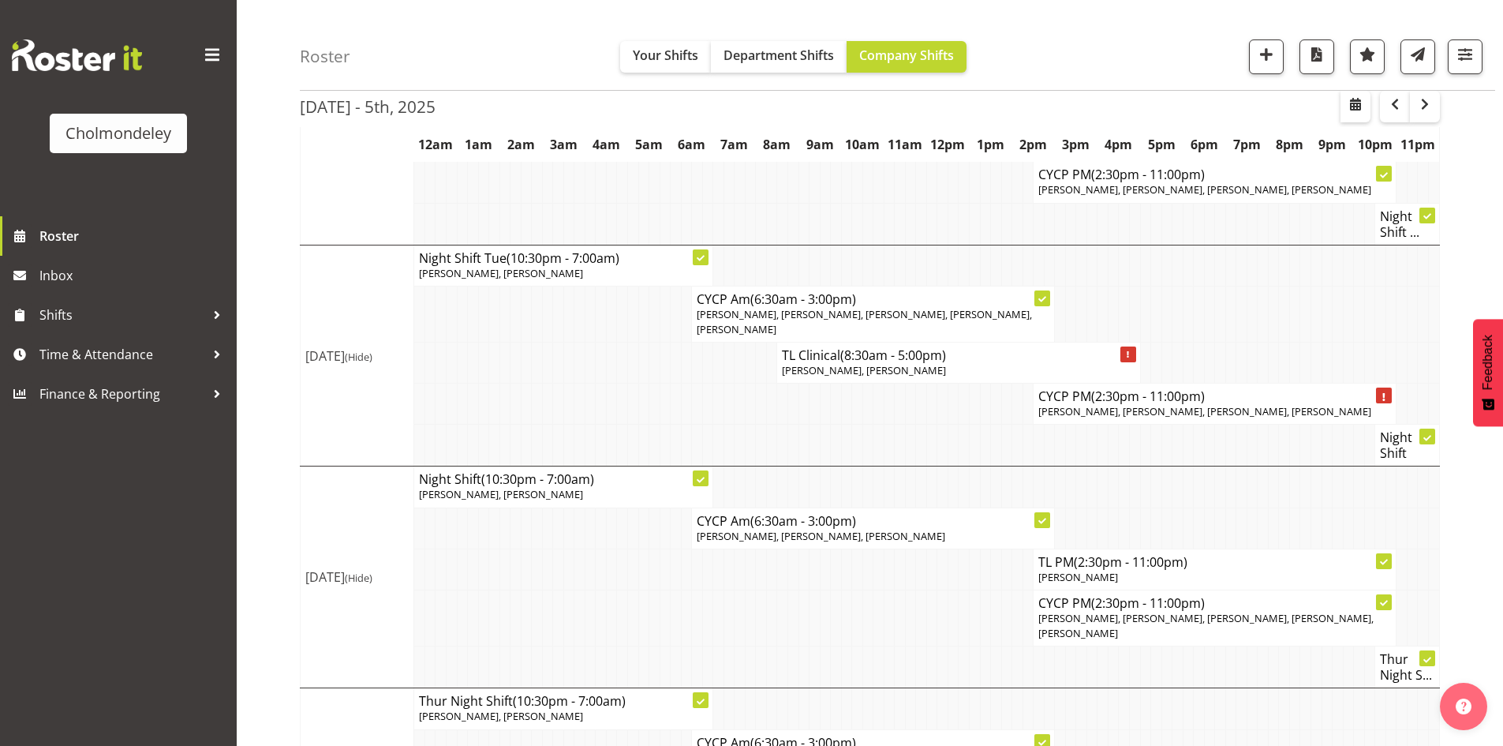
click at [1469, 533] on div "[DATE] - 5th, [DATE] - [DATE] [DATE] Day Week Fortnight Month calendar Month Ag…" at bounding box center [901, 444] width 1203 height 1544
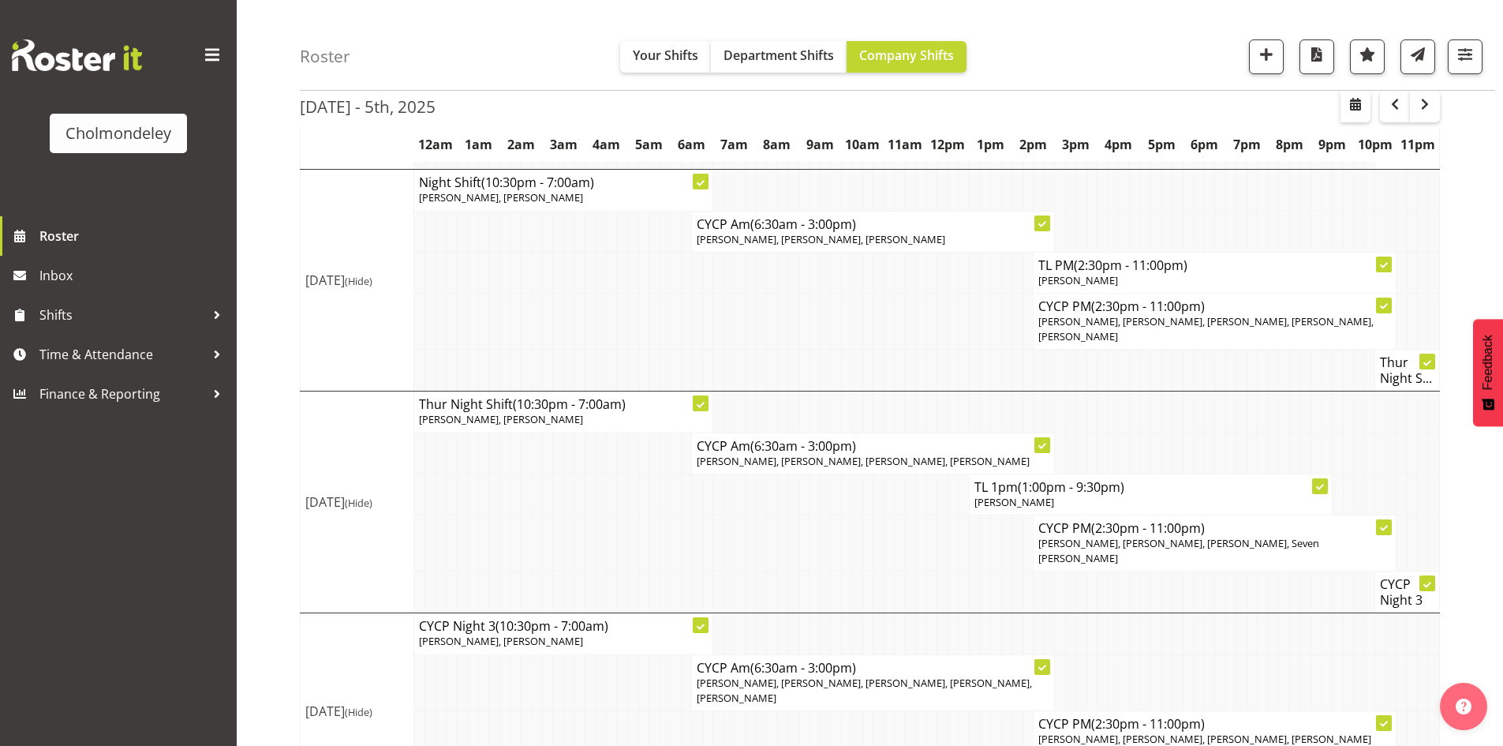
scroll to position [867, 0]
